Goal: Check status: Check status

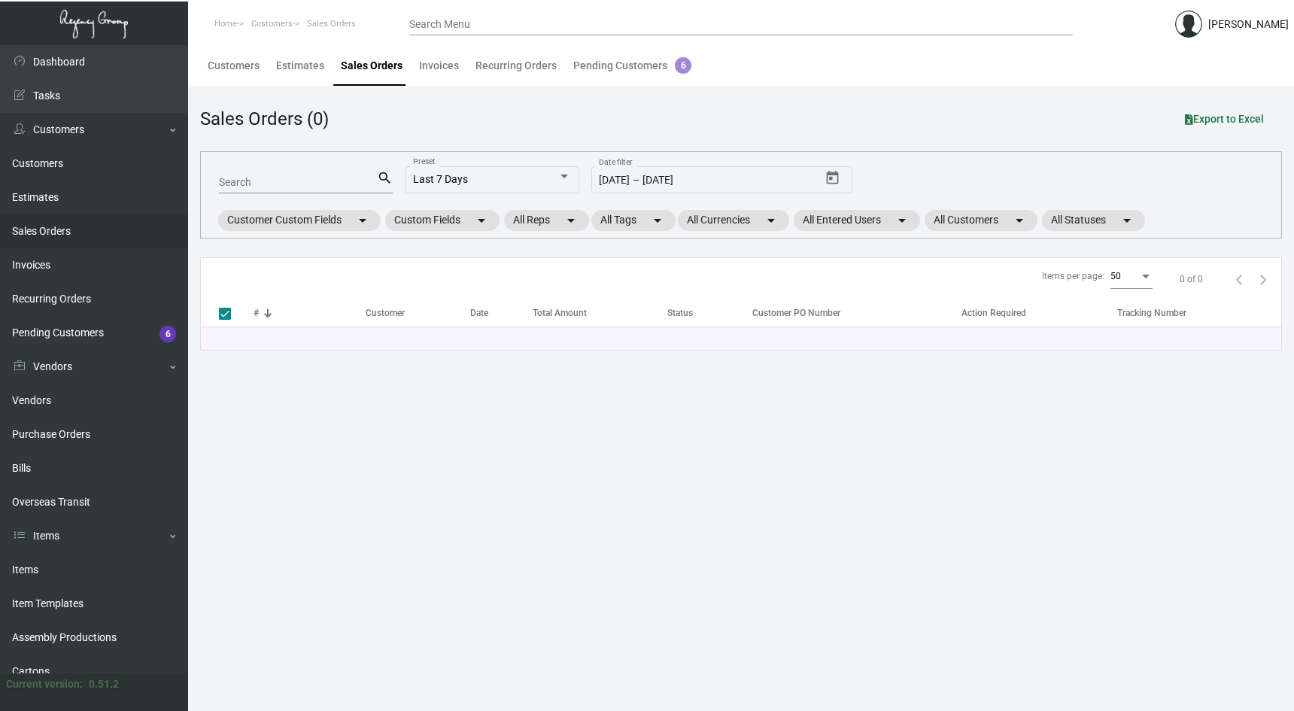
click at [311, 187] on input "Search" at bounding box center [298, 183] width 158 height 12
paste input "160469"
type input "160469"
checkbox input "false"
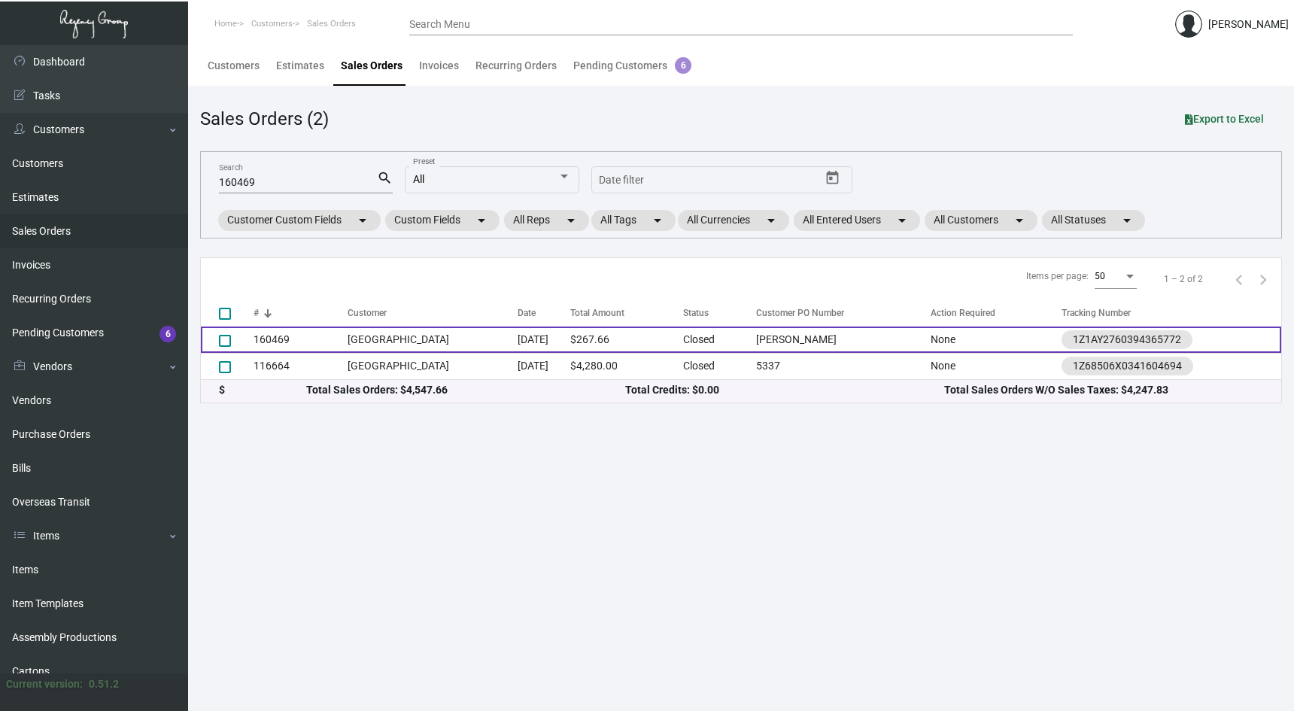
click at [381, 339] on td "[GEOGRAPHIC_DATA]" at bounding box center [431, 339] width 169 height 26
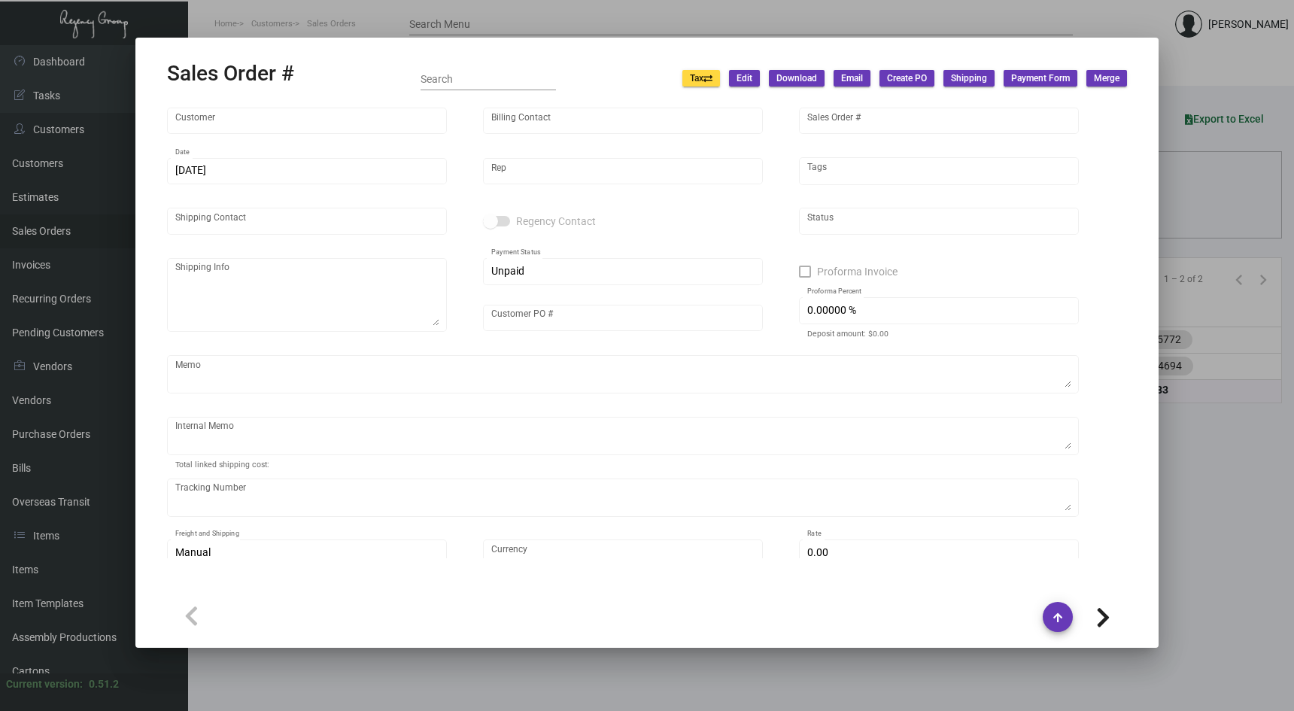
type input "[GEOGRAPHIC_DATA]"
type input "[PERSON_NAME]"
type input "160469"
type input "[DATE]"
type input "[PERSON_NAME]"
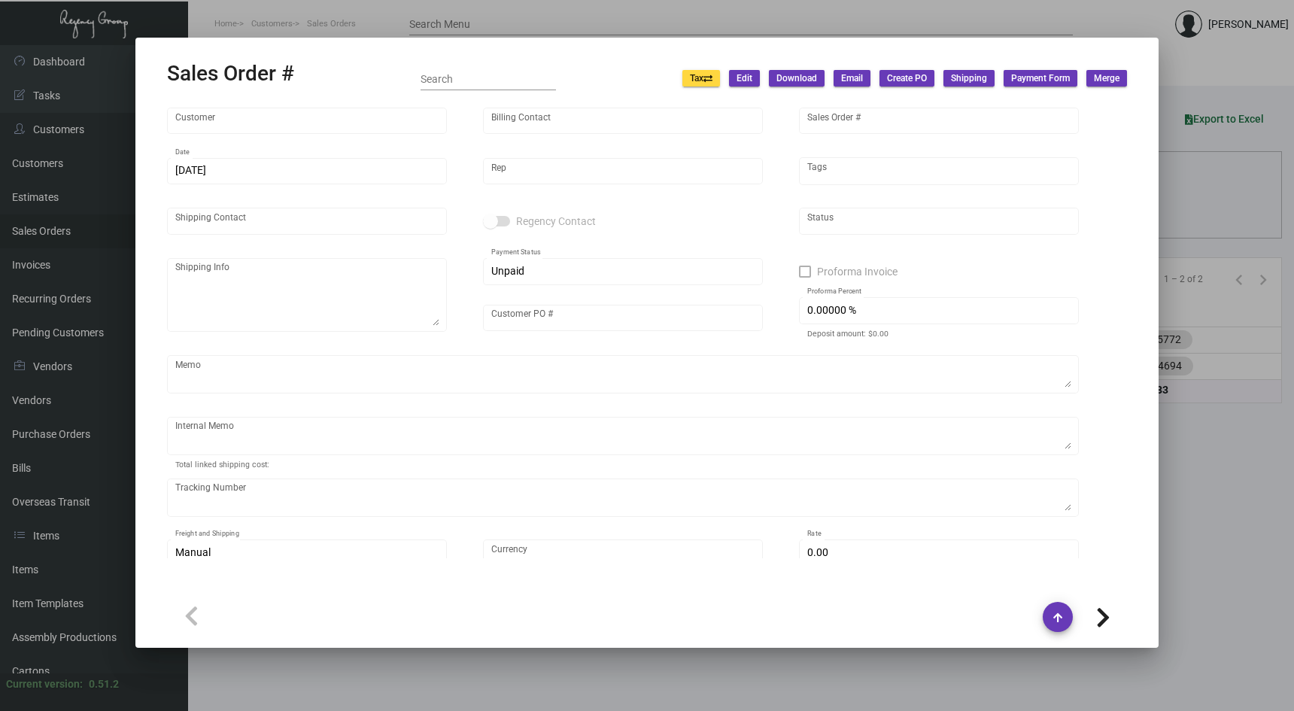
type input "[PERSON_NAME]"
type textarea "[GEOGRAPHIC_DATA] - [PERSON_NAME] [STREET_ADDRESS][US_STATE]"
type input "[PERSON_NAME]"
type textarea "[DATE] Shipped from [GEOGRAPHIC_DATA] by UPS Ground Cost $9.31"
type input "United States Dollar $"
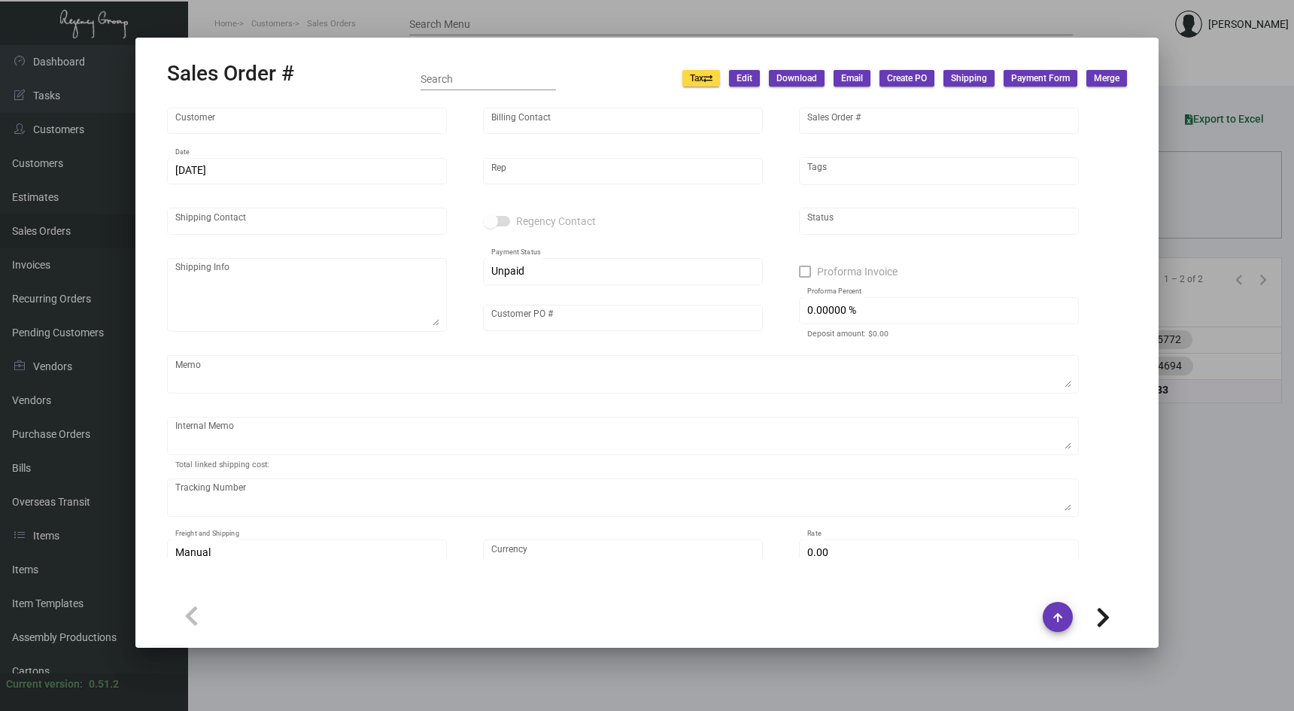
type input "$ 29.83"
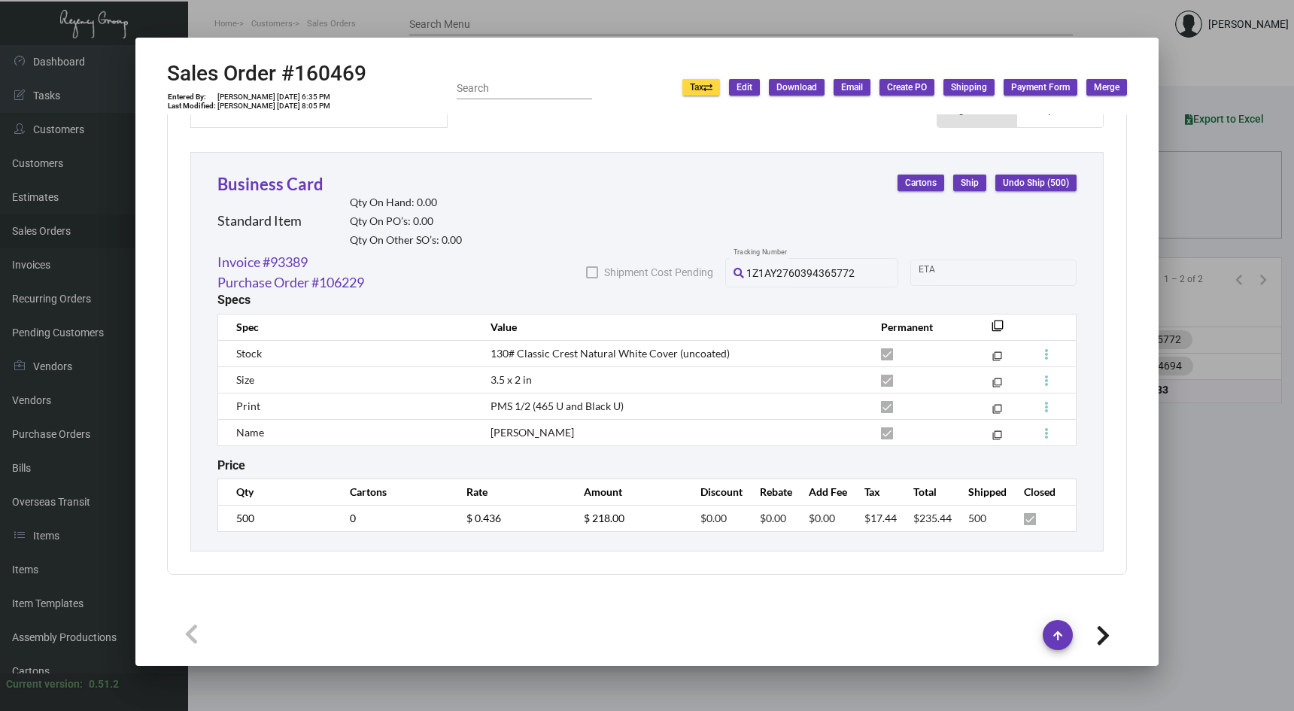
scroll to position [799, 0]
